Goal: Task Accomplishment & Management: Manage account settings

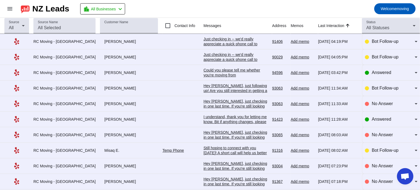
click at [219, 40] on div "Just checking in -- we'd really appreciate a quick phone call to make sure ever…" at bounding box center [235, 59] width 64 height 44
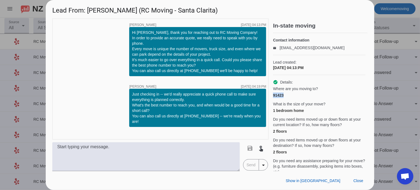
drag, startPoint x: 273, startPoint y: 100, endPoint x: 285, endPoint y: 101, distance: 11.5
click at [285, 98] on div "91423" at bounding box center [319, 95] width 92 height 5
copy div "91423"
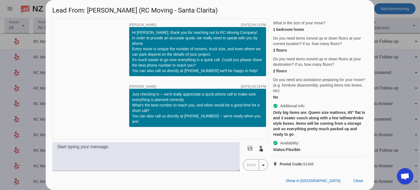
drag, startPoint x: 316, startPoint y: 160, endPoint x: 304, endPoint y: 158, distance: 12.0
click at [304, 162] on p "location_on Postal Code: 91406" at bounding box center [319, 164] width 92 height 5
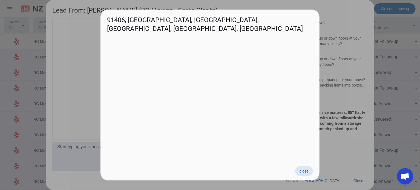
copy span "91406"
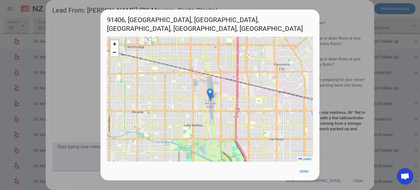
click at [335, 46] on div at bounding box center [210, 95] width 420 height 190
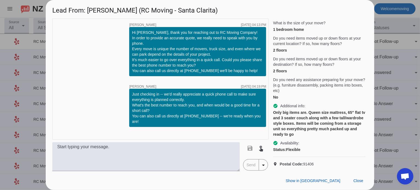
click at [397, 64] on div at bounding box center [210, 95] width 420 height 190
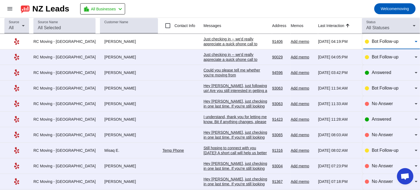
click at [375, 40] on span "Bot Follow-up" at bounding box center [384, 41] width 27 height 5
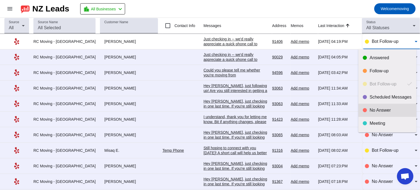
click at [373, 113] on mat-option "No Answer" at bounding box center [387, 110] width 58 height 13
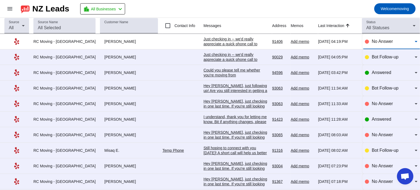
scroll to position [15, 0]
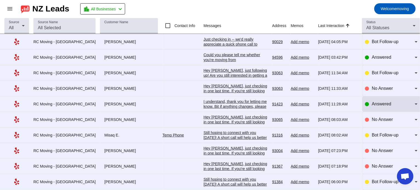
click at [365, 108] on div "Answered" at bounding box center [391, 104] width 53 height 15
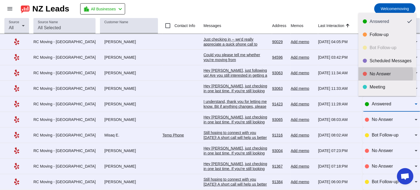
click at [371, 74] on div "No Answer" at bounding box center [390, 73] width 42 height 5
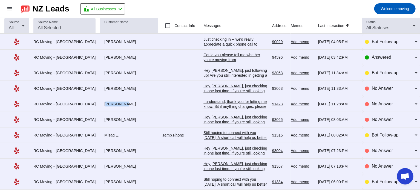
drag, startPoint x: 92, startPoint y: 104, endPoint x: 108, endPoint y: 104, distance: 16.7
click at [108, 104] on div "[PERSON_NAME]" at bounding box center [129, 104] width 58 height 5
copy div "[PERSON_NAME]"
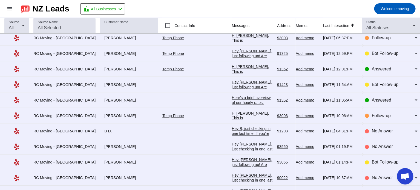
scroll to position [0, 0]
